Goal: Use online tool/utility: Utilize a website feature to perform a specific function

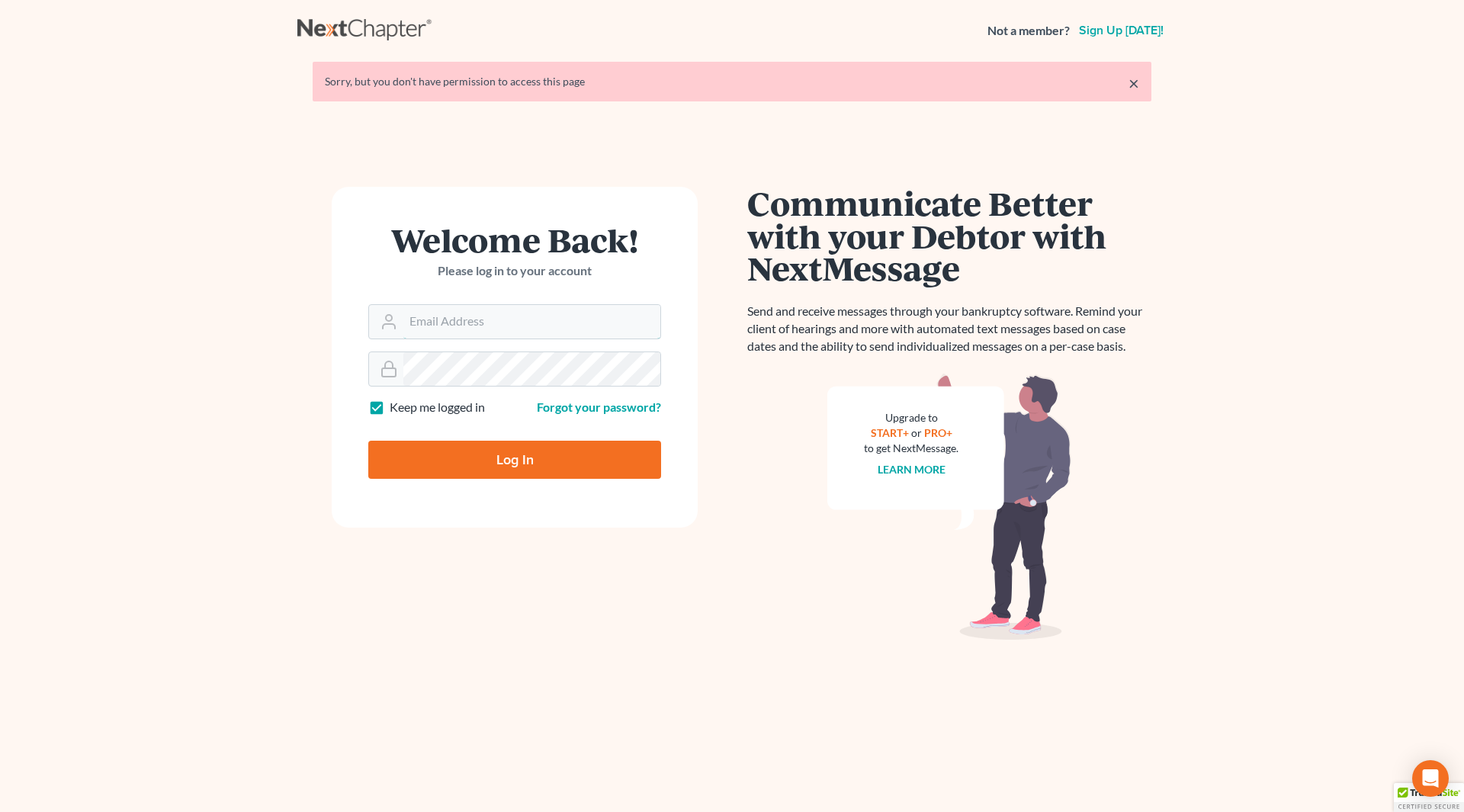
type input "[EMAIL_ADDRESS][DOMAIN_NAME]"
click at [498, 458] on input "Log In" at bounding box center [515, 459] width 292 height 38
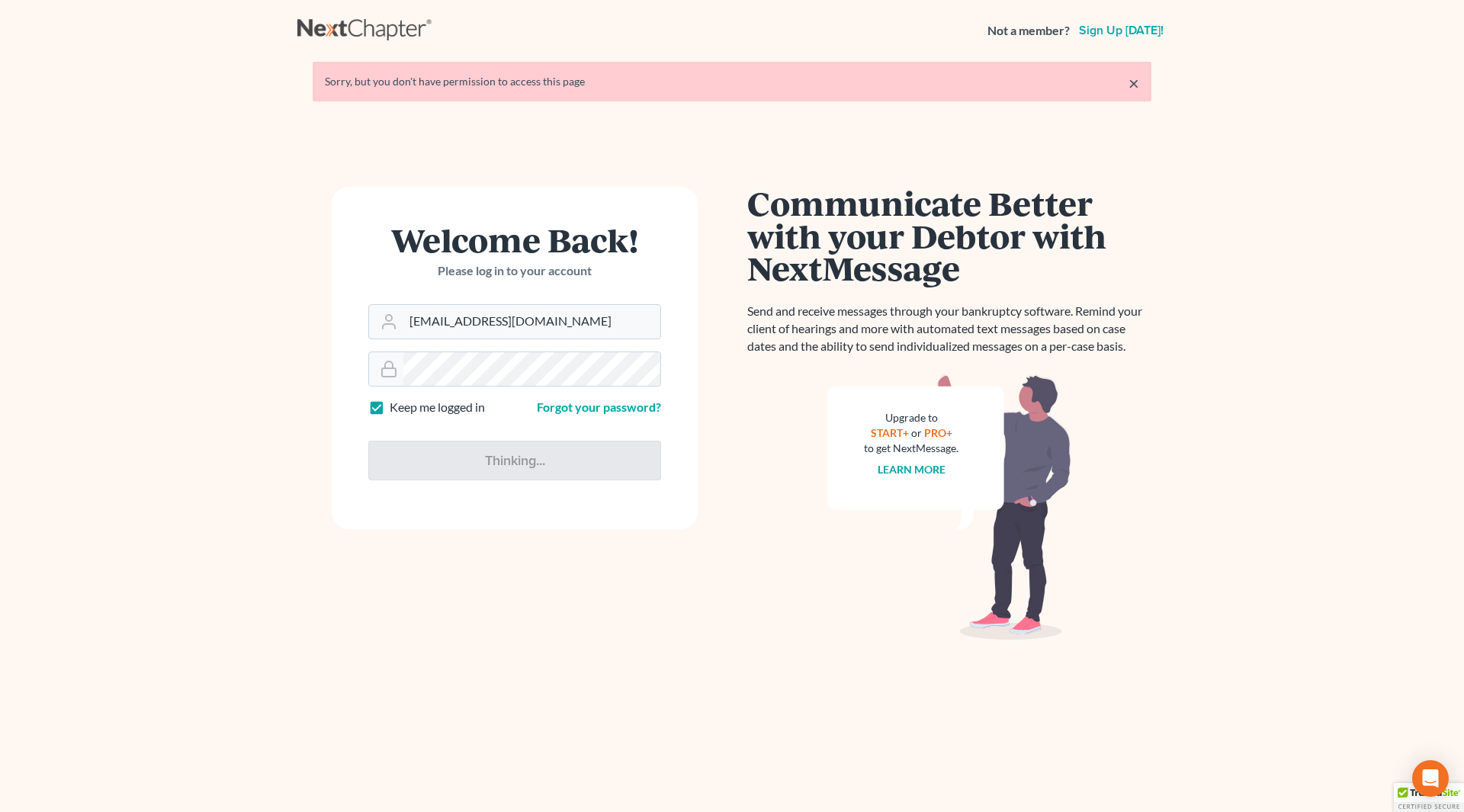
type input "Thinking..."
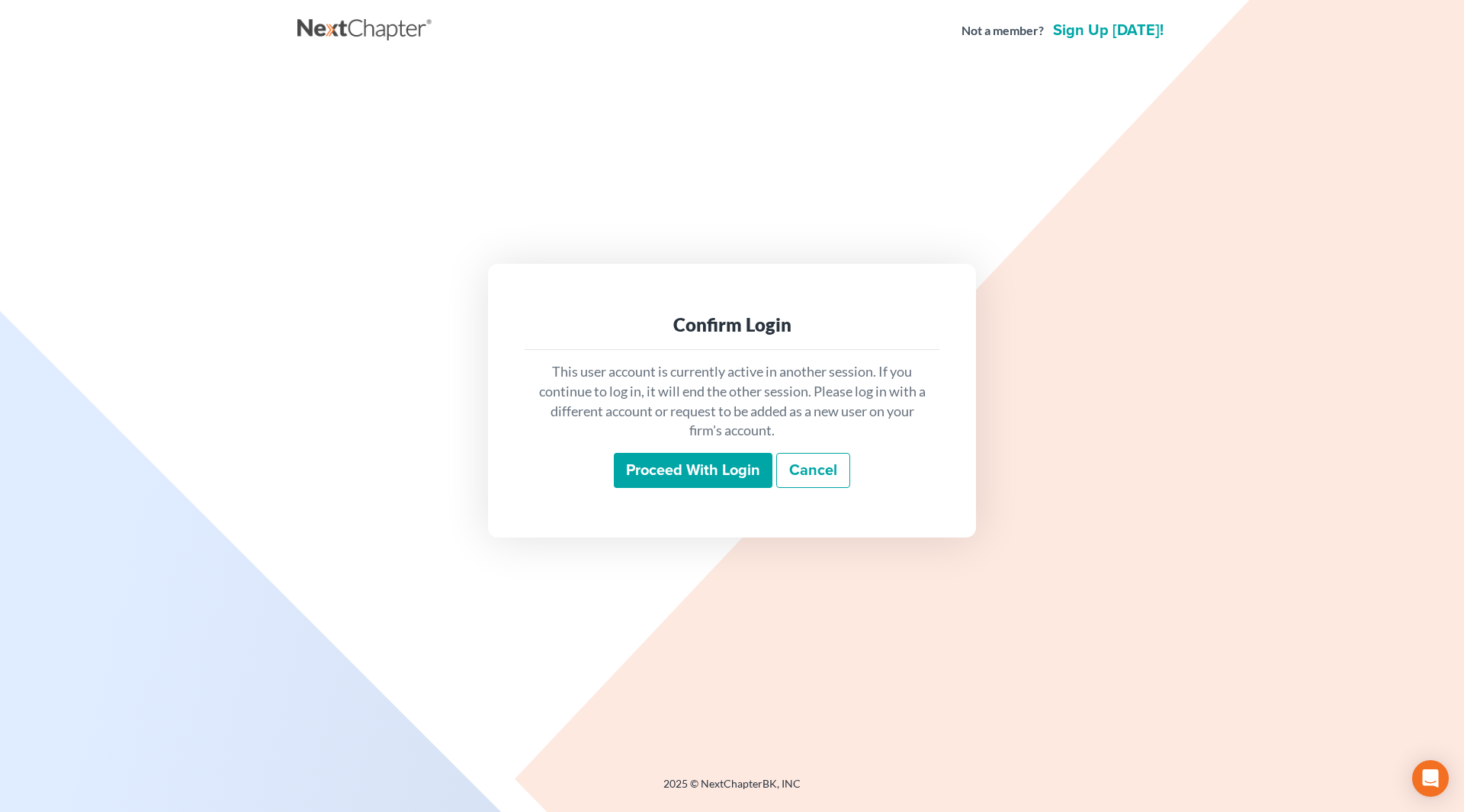
click at [630, 468] on input "Proceed with login" at bounding box center [693, 470] width 158 height 35
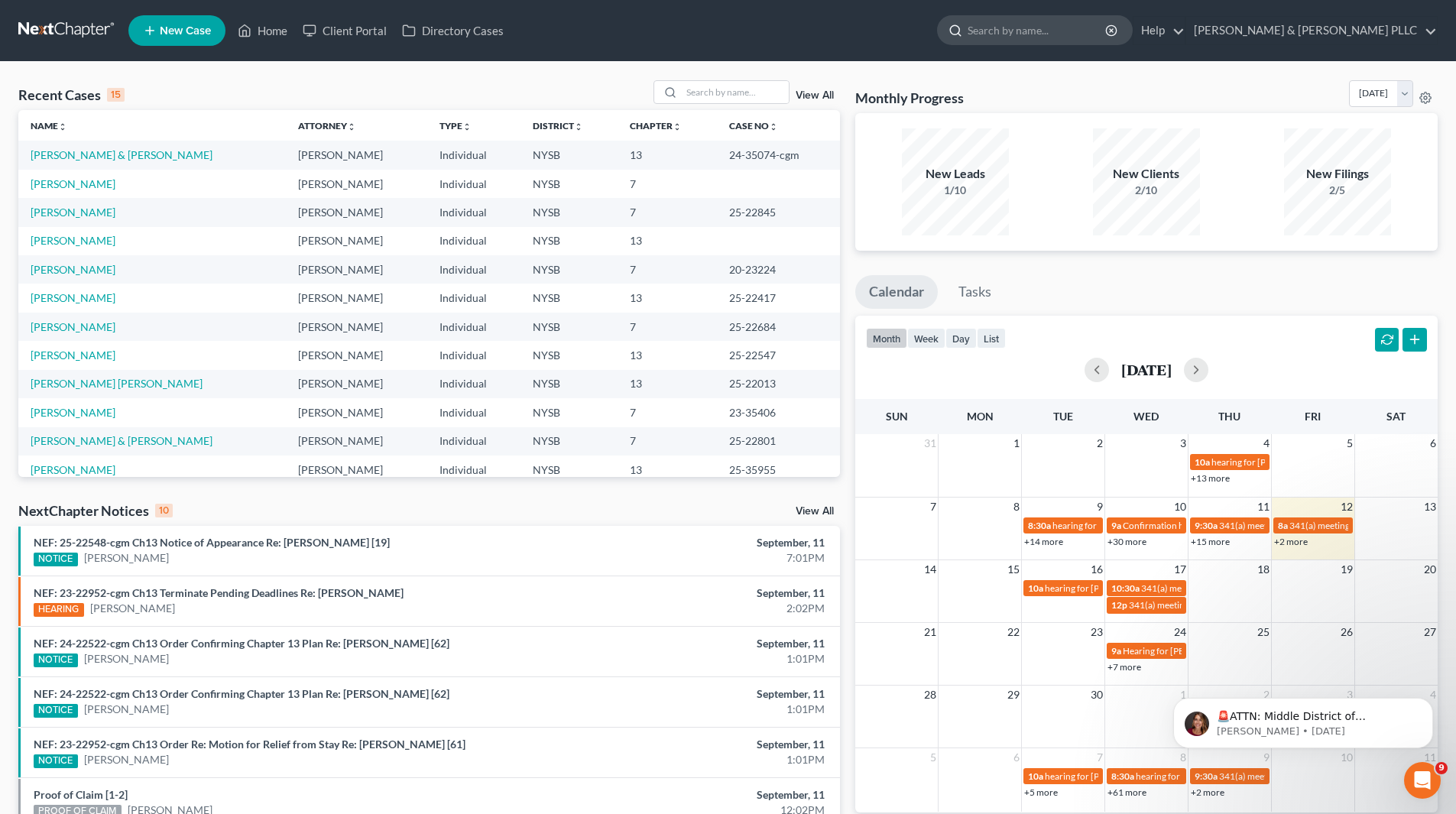
click at [1053, 27] on input "search" at bounding box center [1038, 30] width 140 height 29
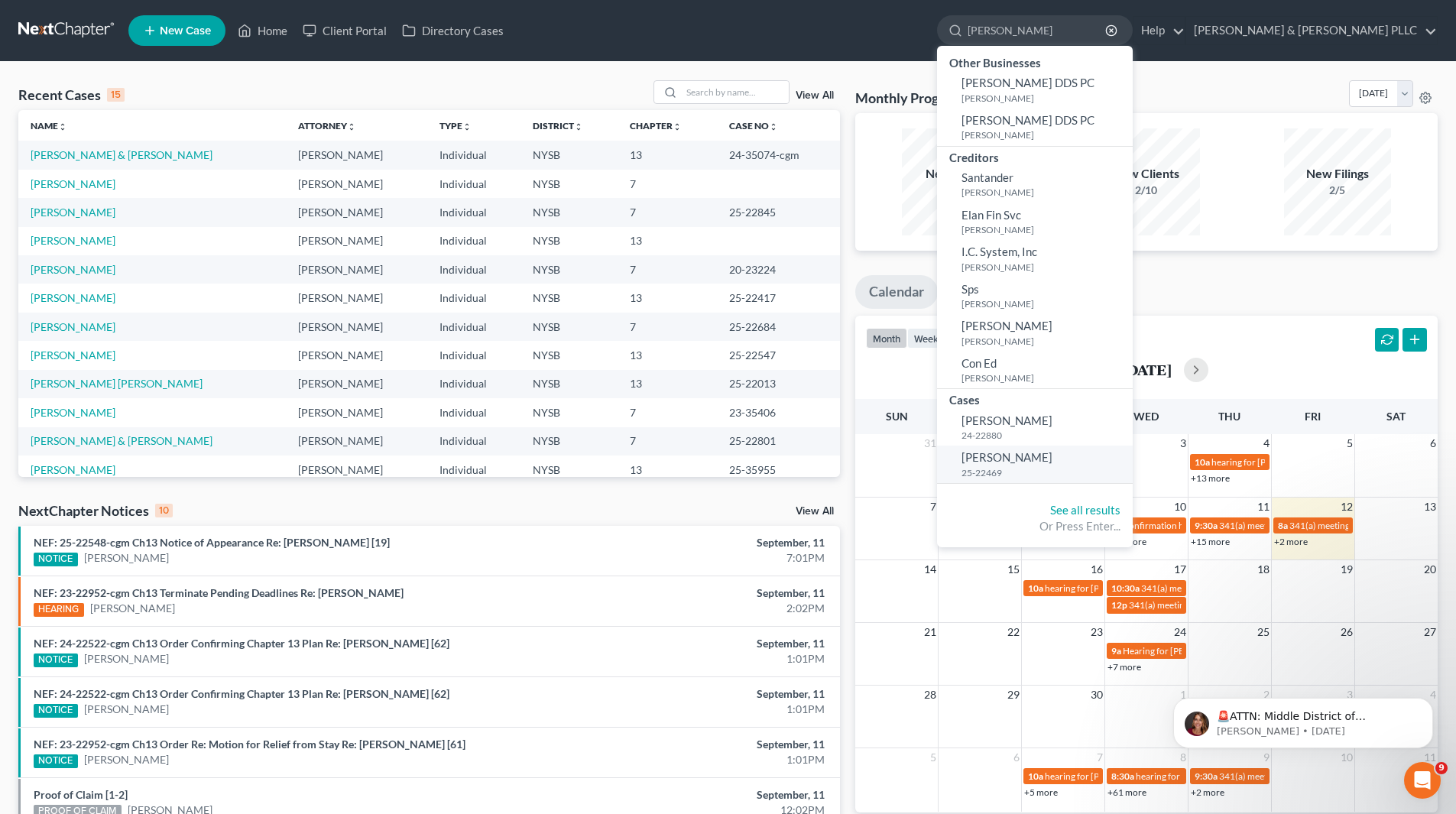
type input "schoengold"
click at [1052, 456] on span "Schoengold, Jeffrey" at bounding box center [1006, 457] width 91 height 14
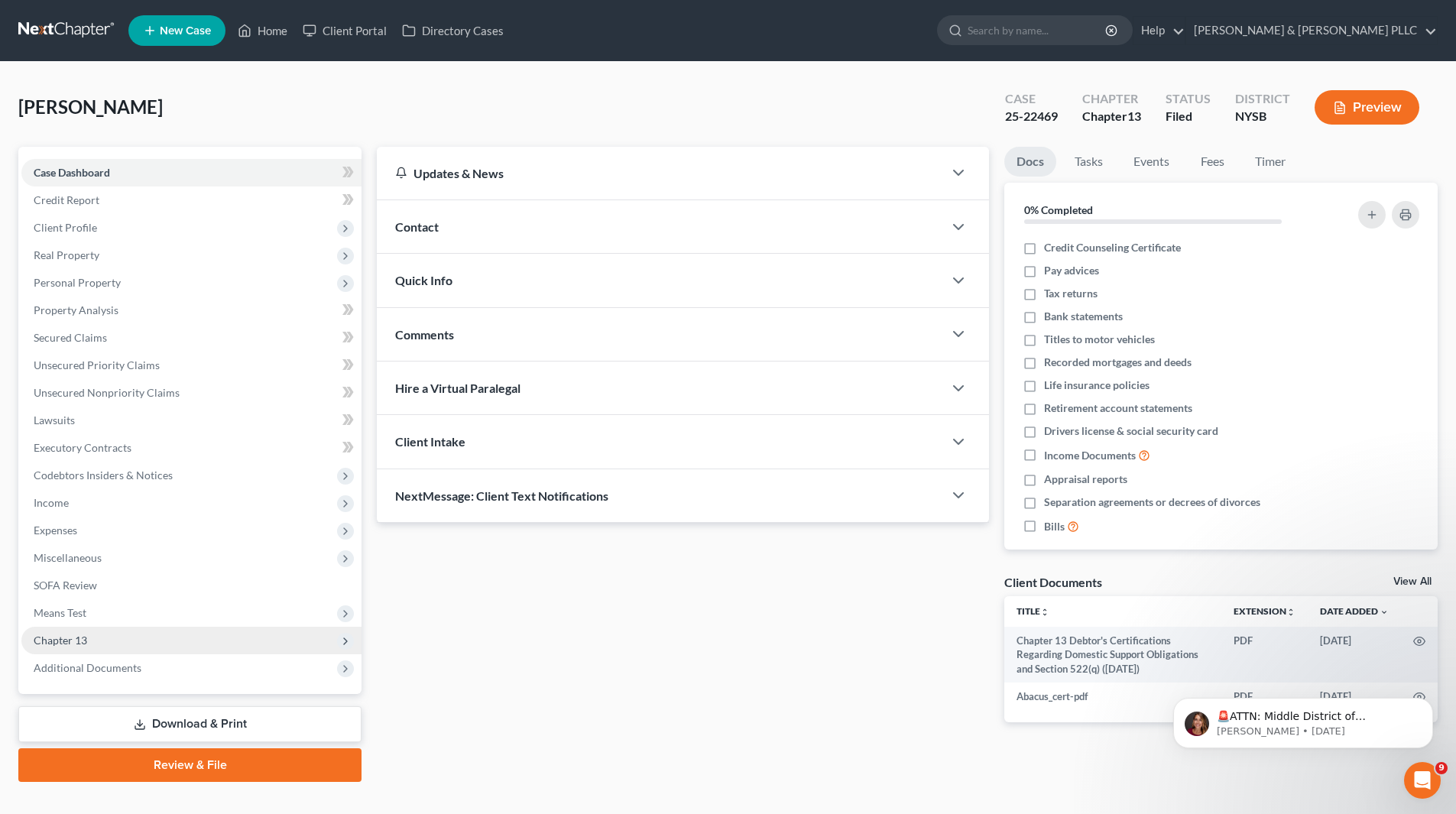
click at [129, 638] on span "Chapter 13" at bounding box center [191, 640] width 340 height 28
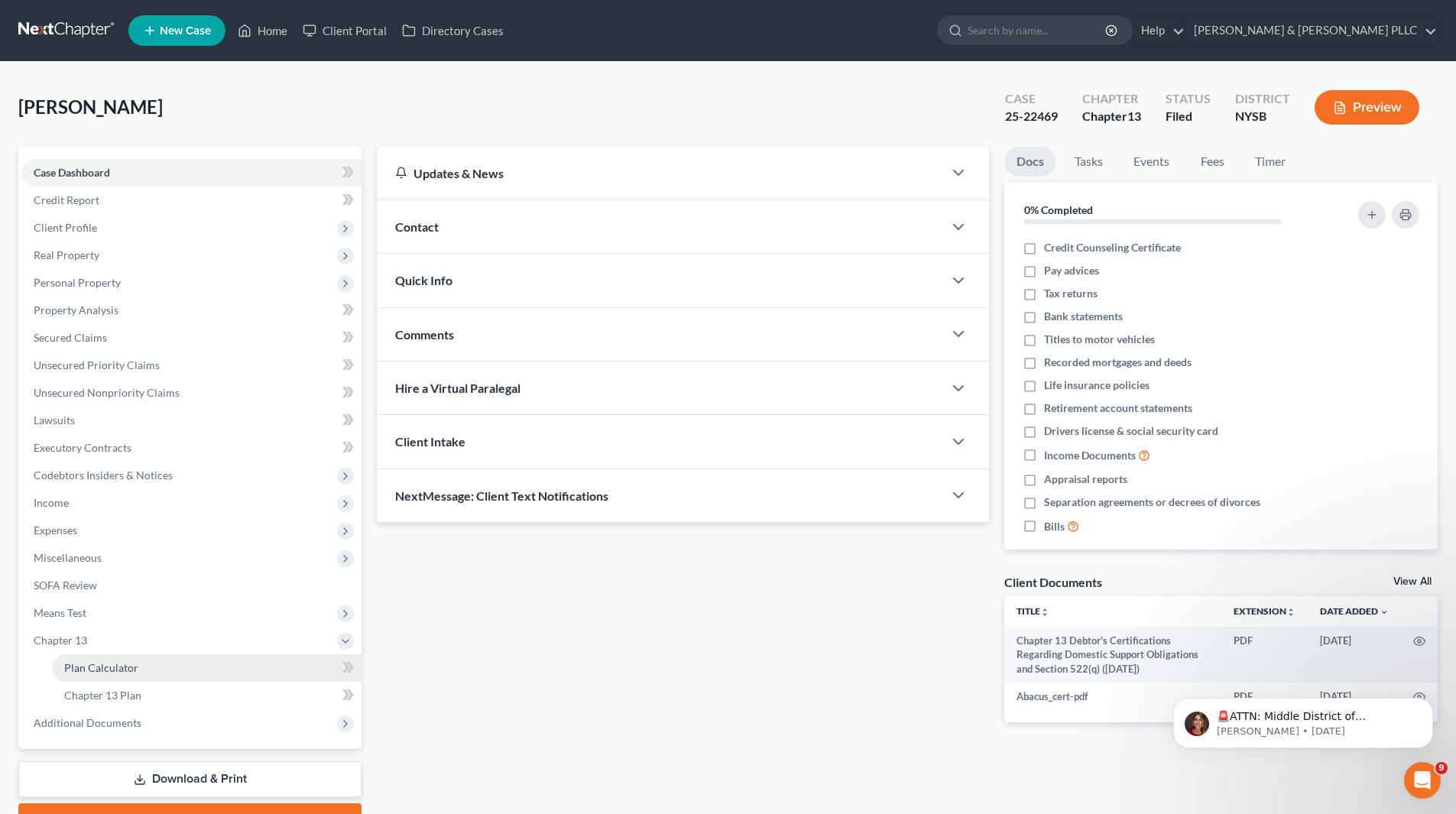
click at [132, 669] on span "Plan Calculator" at bounding box center [101, 667] width 75 height 13
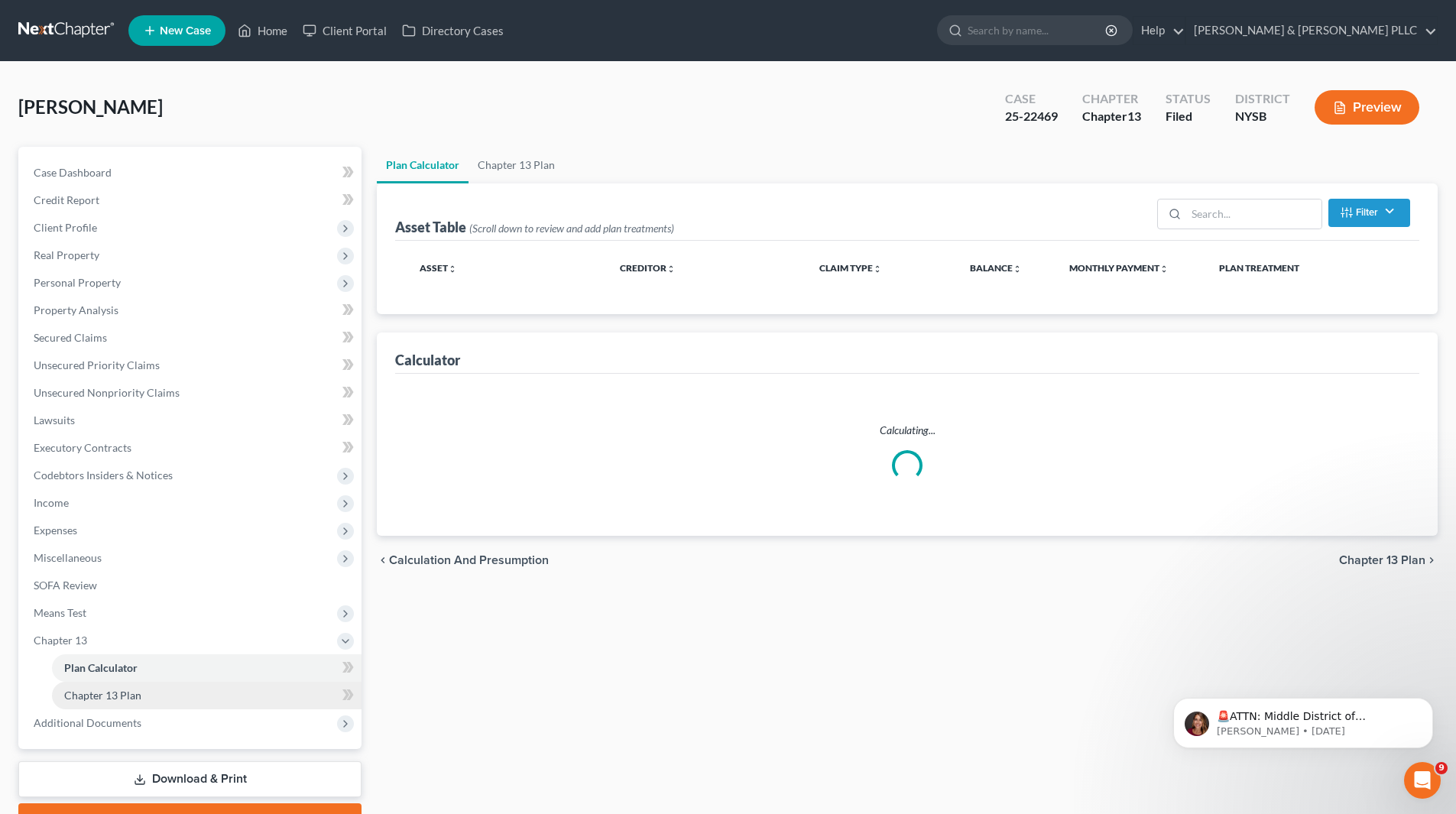
click at [223, 697] on link "Chapter 13 Plan" at bounding box center [206, 696] width 310 height 28
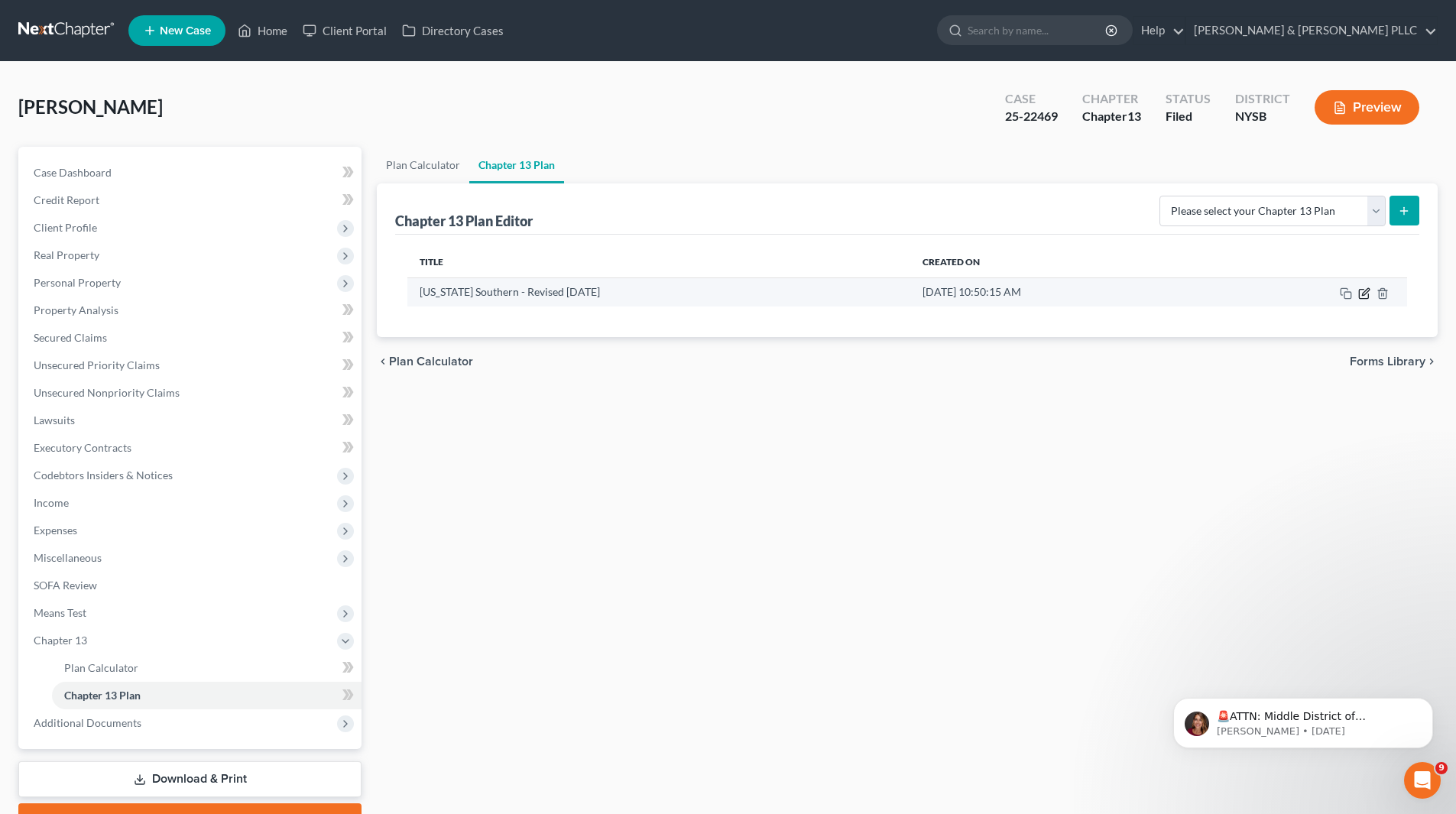
click at [1364, 289] on icon "button" at bounding box center [1364, 293] width 12 height 12
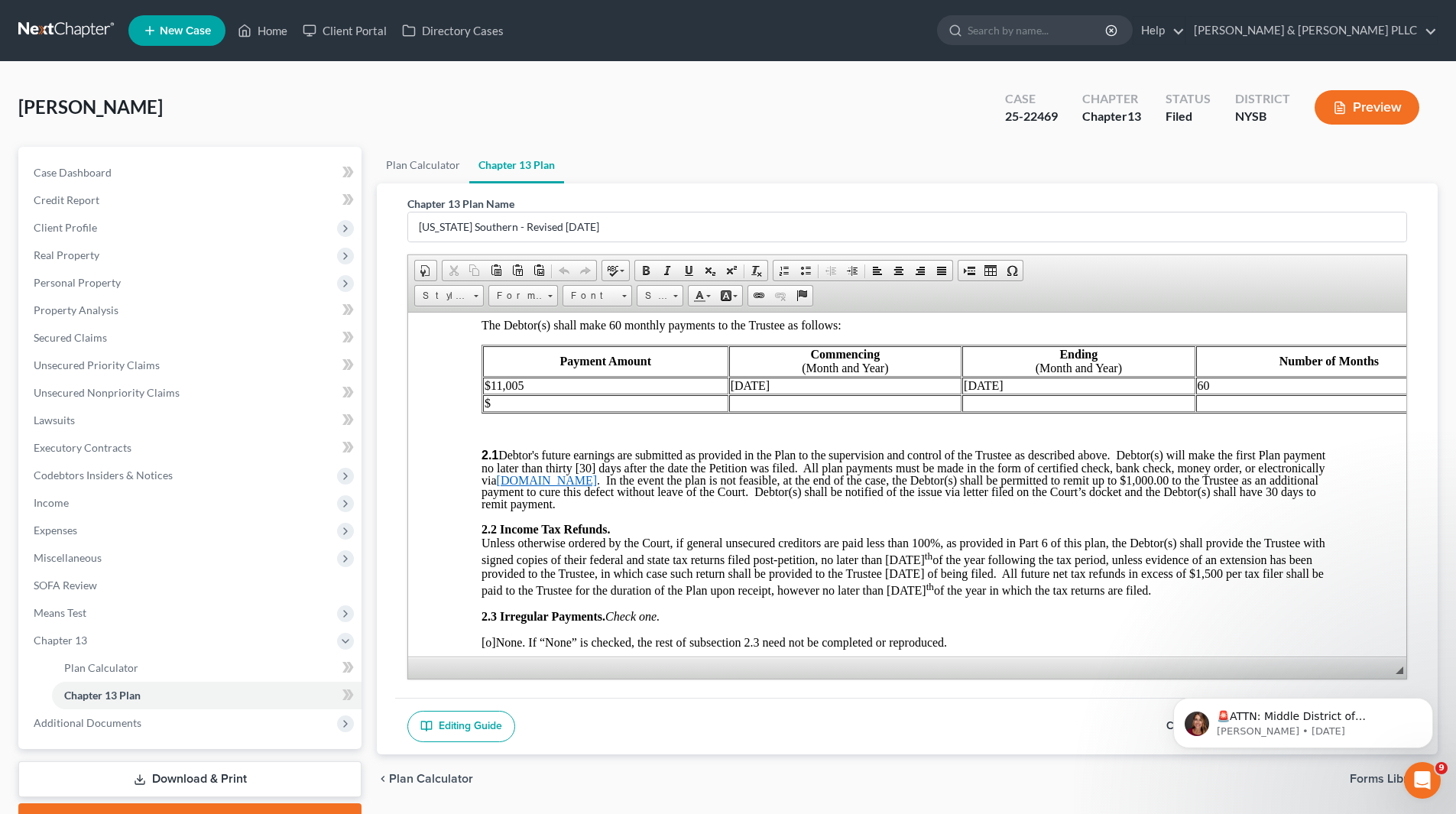
scroll to position [841, 0]
